Goal: Task Accomplishment & Management: Use online tool/utility

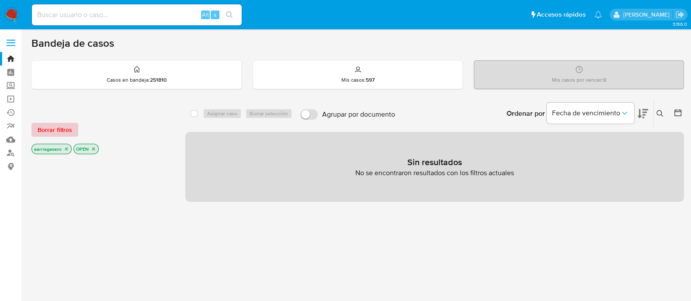
click at [62, 126] on span "Borrar filtros" at bounding box center [55, 130] width 35 height 12
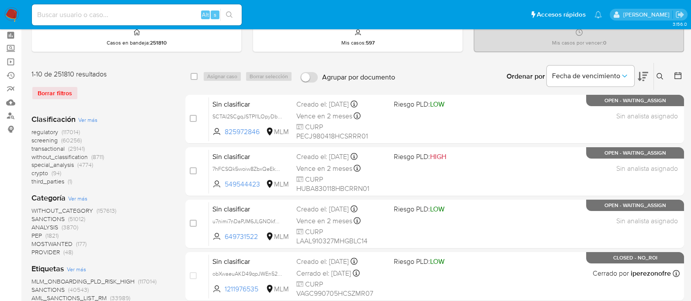
scroll to position [54, 0]
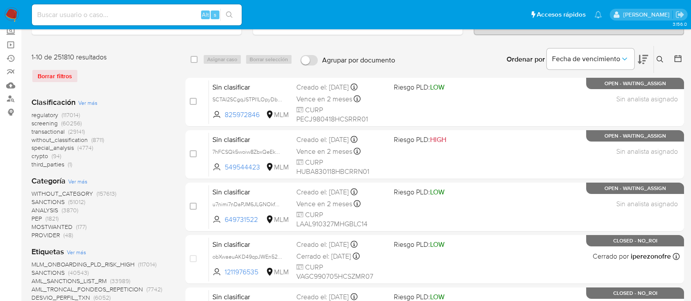
click at [50, 203] on span "SANCTIONS" at bounding box center [47, 201] width 33 height 9
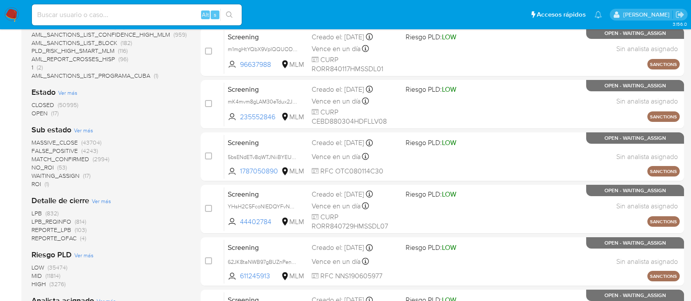
scroll to position [218, 0]
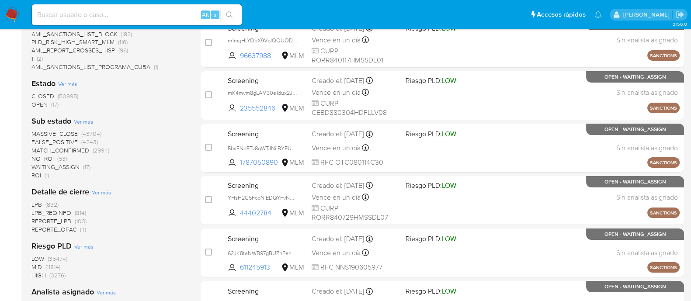
click at [43, 108] on div "Clasificación Ver más screening (51012) Etiquetas Ver más SANCTIONS (36096) AML…" at bounding box center [108, 175] width 155 height 474
click at [41, 103] on span "OPEN" at bounding box center [39, 104] width 16 height 9
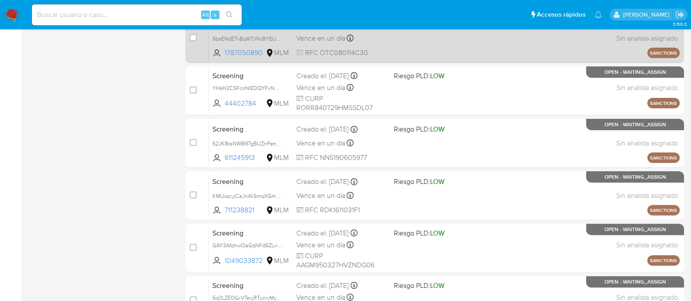
scroll to position [388, 0]
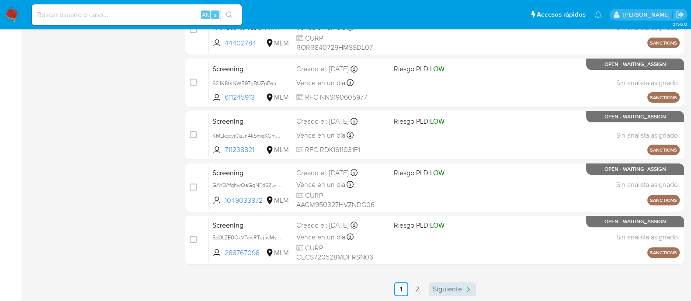
click at [457, 286] on span "Siguiente" at bounding box center [446, 289] width 29 height 7
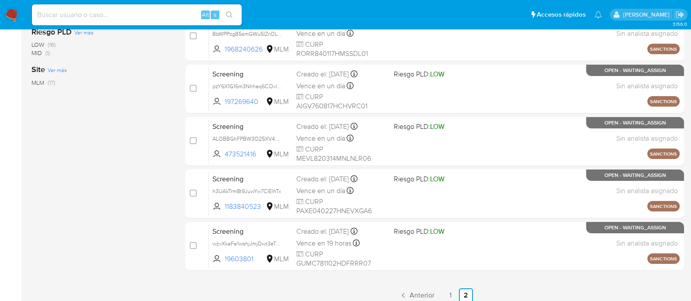
scroll to position [231, 0]
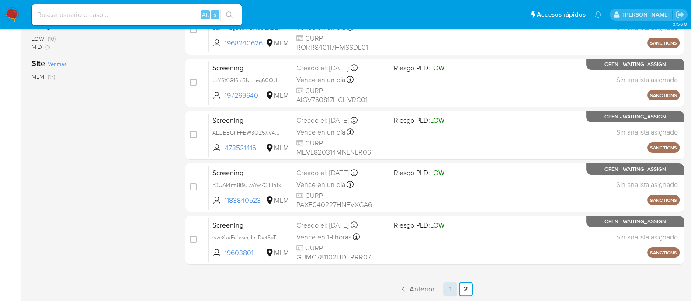
click at [447, 287] on link "1" at bounding box center [450, 289] width 14 height 14
